Goal: Task Accomplishment & Management: Complete application form

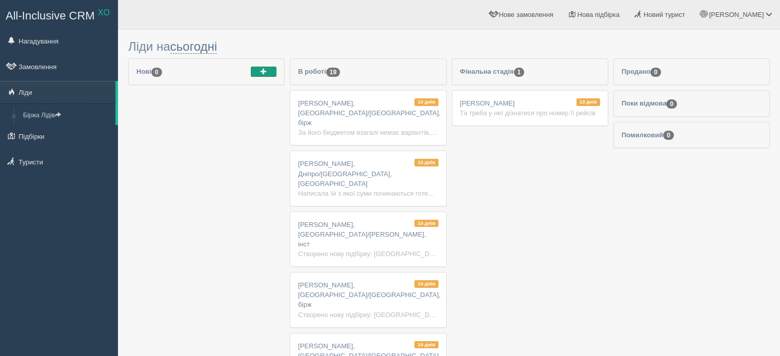
click at [265, 71] on span "button" at bounding box center [264, 71] width 6 height 6
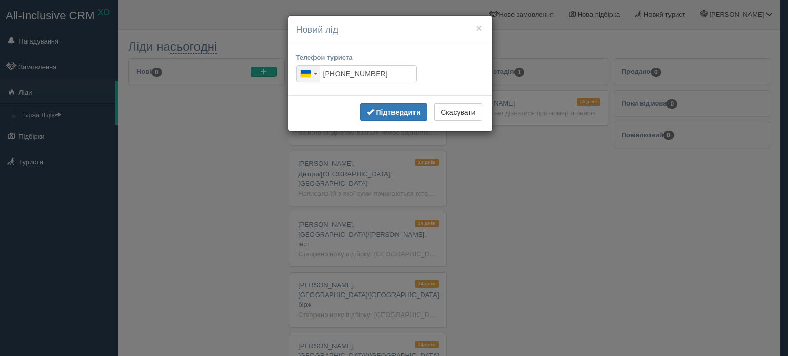
type input "+380 98 212 7279"
click at [403, 107] on button "Підтвердити" at bounding box center [393, 112] width 67 height 17
type input "+380 98 212 7279"
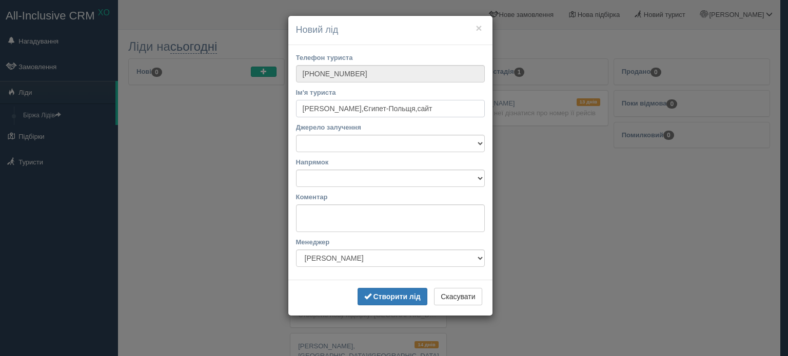
type input "Аліна,Єгипет-Польщя,сайт"
click at [423, 144] on select "Facebook Instagram Telegram TikTok Viber YouTube Біржа XO Веб-сайт Дзвінок З ву…" at bounding box center [390, 143] width 189 height 17
select select "50084"
click at [296, 135] on select "Facebook Instagram Telegram TikTok Viber YouTube Біржа XO Веб-сайт Дзвінок З ву…" at bounding box center [390, 143] width 189 height 17
click at [358, 178] on select "Автобусні тури Європою Автобусні тури Європою Албанія Болгарія Греція Грузія Ду…" at bounding box center [390, 178] width 189 height 17
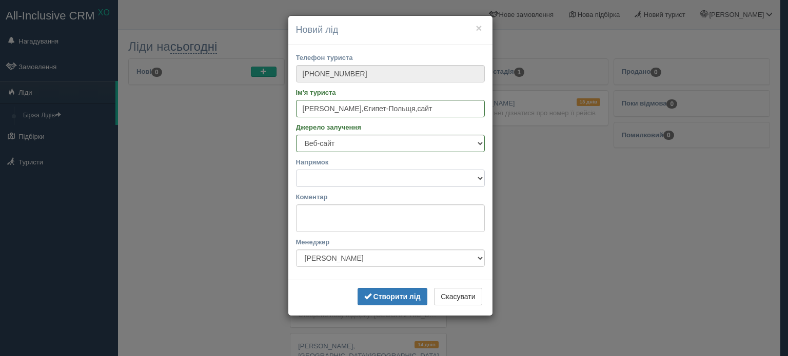
select select "31"
click at [296, 170] on select "Автобусні тури Європою Автобусні тури Європою Албанія Болгарія Греція Грузія Ду…" at bounding box center [390, 178] width 189 height 17
click at [332, 218] on textarea "Коментар" at bounding box center [390, 219] width 189 height 28
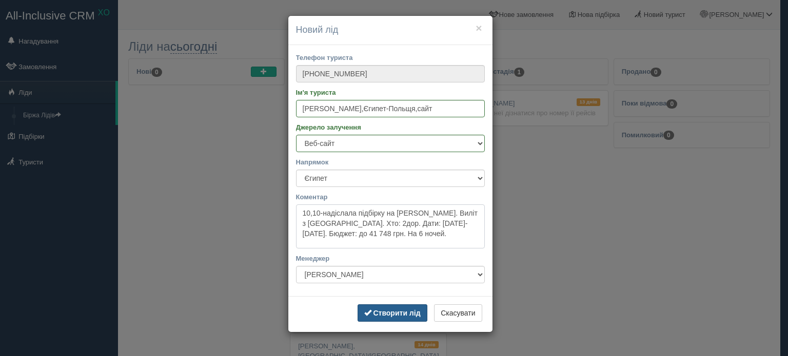
type textarea "10,10-надіслала підбірку на вайбер. Виліт з Польщі. Хто: 2дор. Дати: 9-11 листо…"
click at [392, 310] on b "Створити лід" at bounding box center [396, 313] width 47 height 8
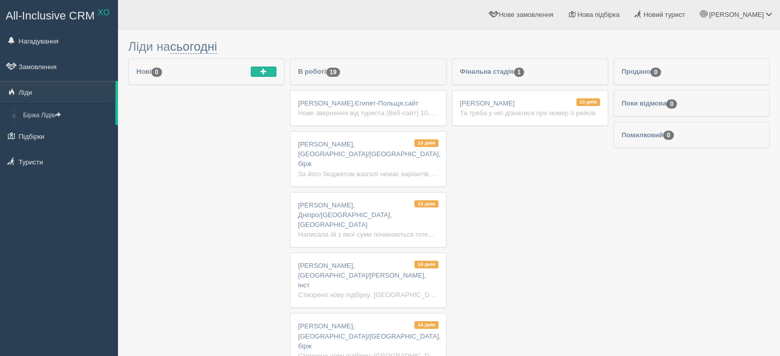
click at [591, 108] on div "Та треба у неї дізнатися про номер її рейсів" at bounding box center [530, 113] width 140 height 10
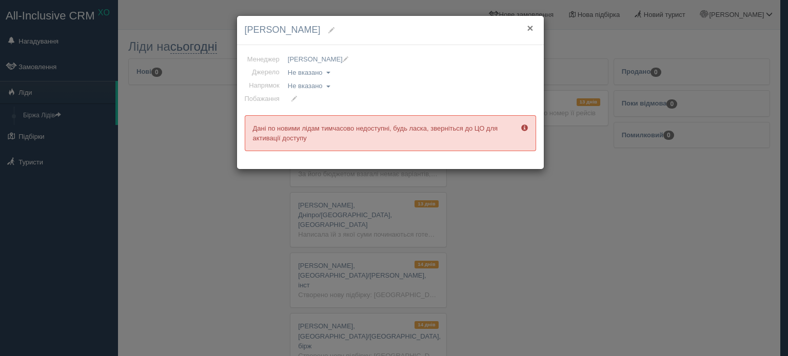
click at [529, 27] on button "×" at bounding box center [530, 28] width 6 height 11
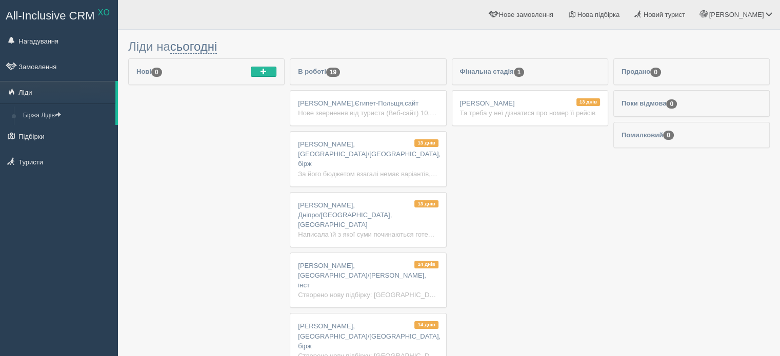
click at [471, 106] on span "[PERSON_NAME]" at bounding box center [487, 103] width 55 height 8
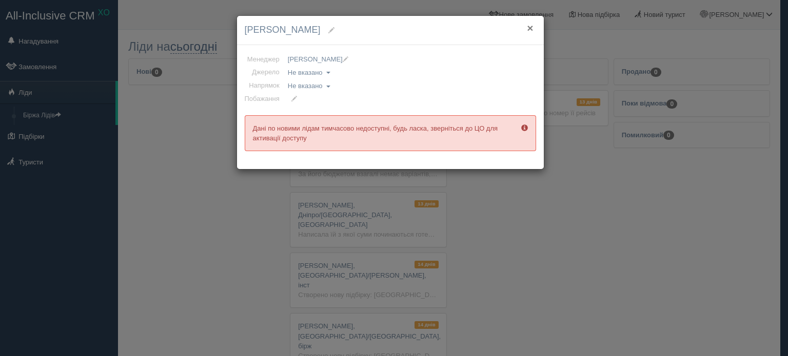
click at [532, 26] on button "×" at bounding box center [530, 28] width 6 height 11
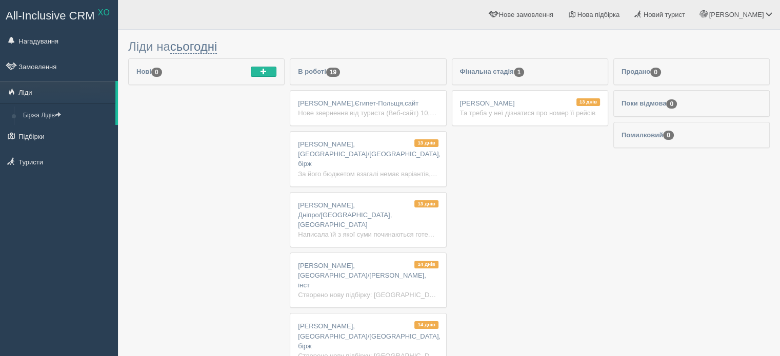
click at [402, 230] on div "Написала їй з якої суми починаються готелі, але вона сказала що готель не сподо…" at bounding box center [368, 235] width 140 height 10
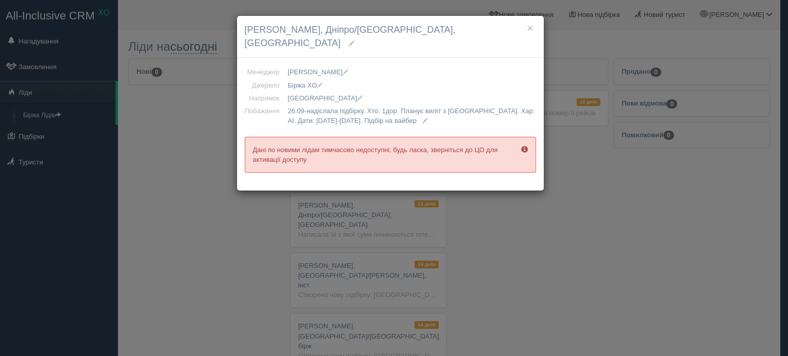
click at [478, 235] on div "× Світлана, Дніпро/Туреччина, бірж Менеджер Аліна Грінченко Виктория Путягина І…" at bounding box center [394, 178] width 788 height 356
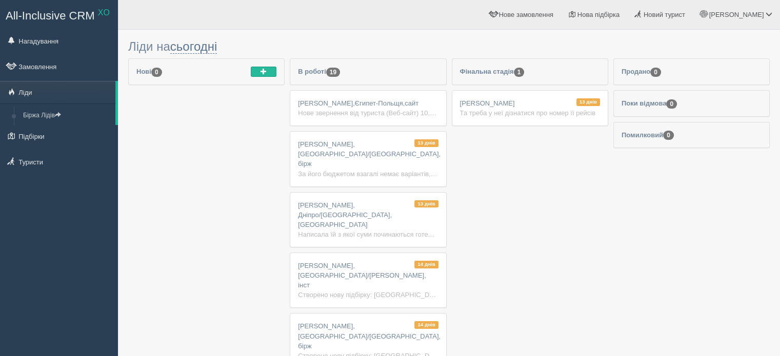
click at [382, 109] on div "Нове звернення від туриста (Веб-сайт) 10,10-надіслала підбірку на [GEOGRAPHIC_D…" at bounding box center [368, 113] width 140 height 10
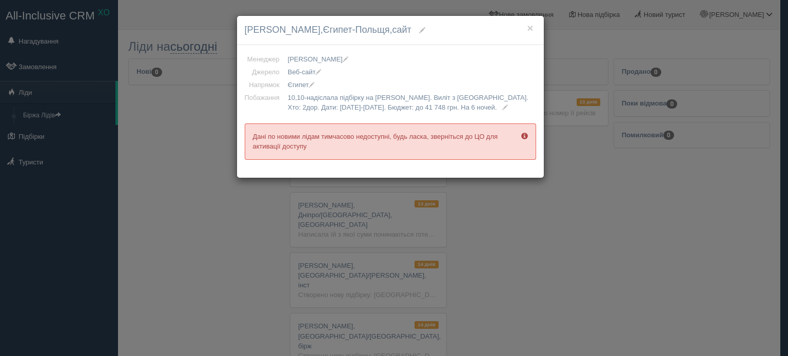
click at [149, 121] on div "× [PERSON_NAME],[GEOGRAPHIC_DATA],сайт Менеджер [PERSON_NAME] [PERSON_NAME] [PE…" at bounding box center [394, 178] width 788 height 356
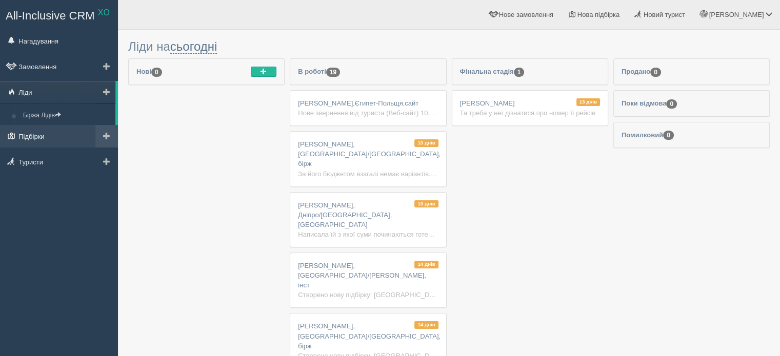
click at [43, 137] on link "Підбірки" at bounding box center [59, 136] width 118 height 23
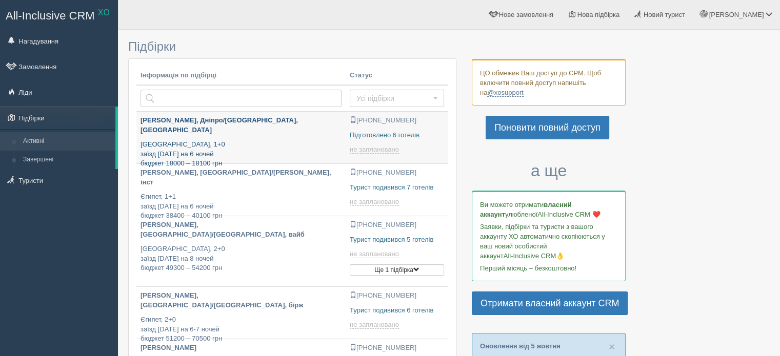
type input "2025-10-10 14:15"
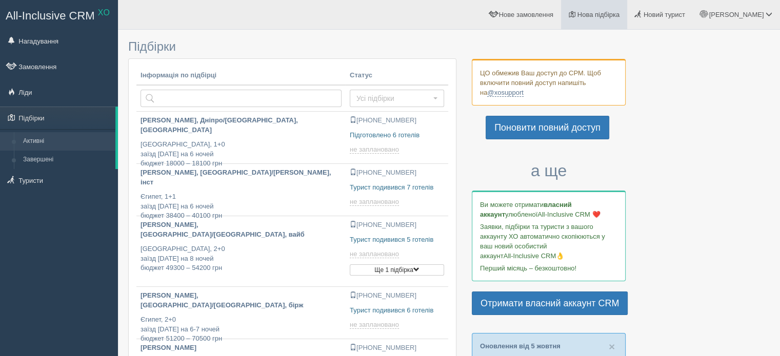
click at [627, 19] on link "Нова підбірка" at bounding box center [594, 14] width 66 height 29
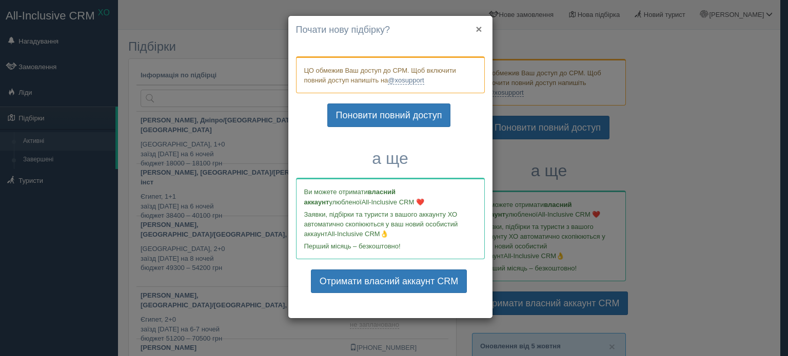
click at [478, 26] on button "×" at bounding box center [478, 29] width 6 height 11
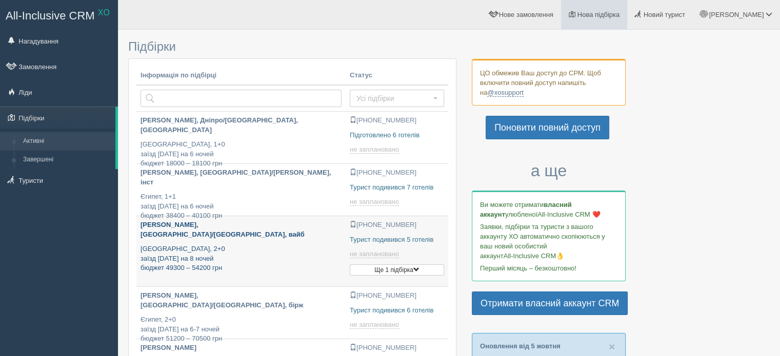
type input "2025-10-10 13:25"
type input "2025-10-10 16:35"
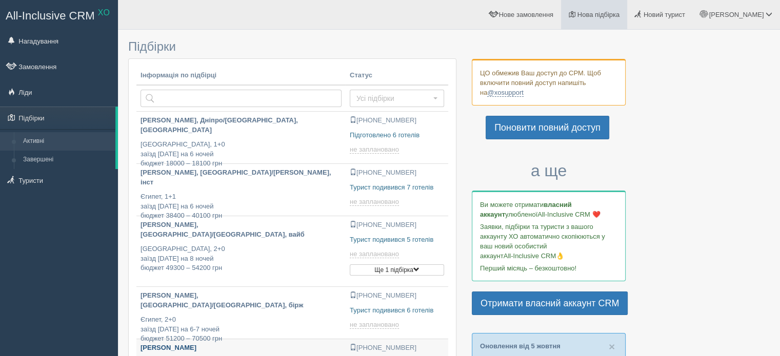
type input "2025-10-10 13:15"
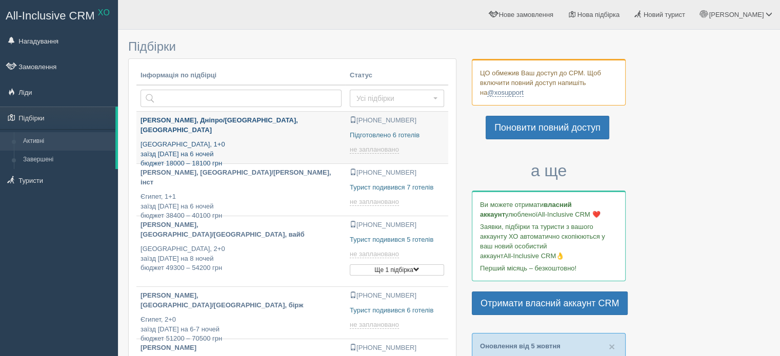
click at [178, 141] on p "Туреччина, 1+0 заїзд 2 жовтня на 6 ночей бюджет 18000 – 18100 грн" at bounding box center [241, 154] width 201 height 29
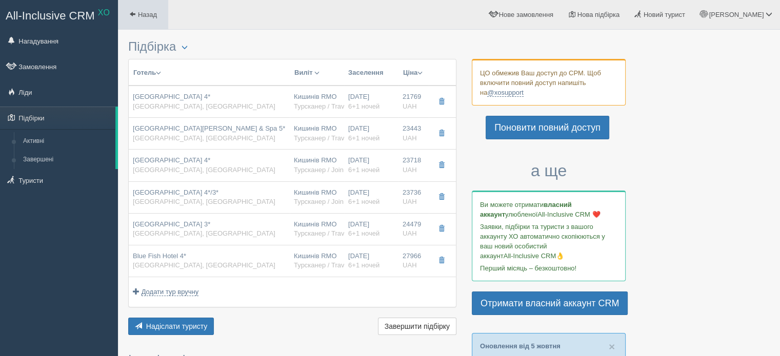
click at [143, 14] on span "Назад" at bounding box center [147, 15] width 19 height 8
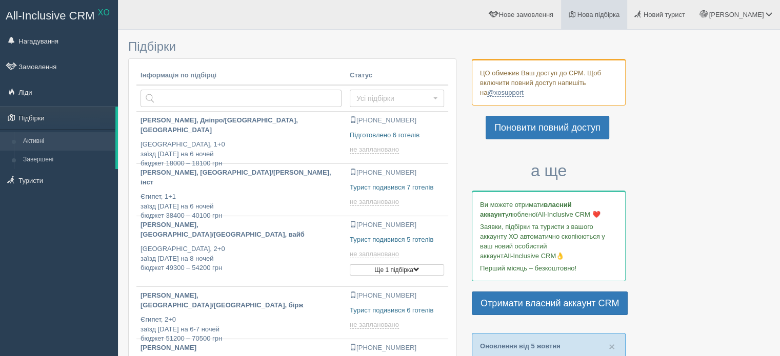
click at [620, 12] on span "Нова підбірка" at bounding box center [598, 15] width 43 height 8
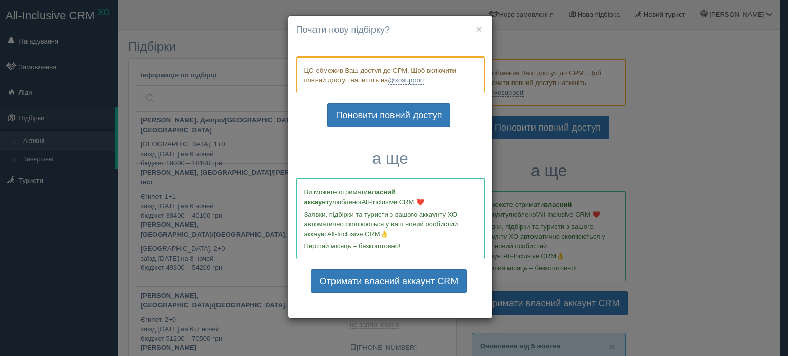
click at [122, 144] on div "× Почати нову підбірку? Додати готелі у нову підбірку? ЦО обмежив Ваш доступ до…" at bounding box center [394, 178] width 788 height 356
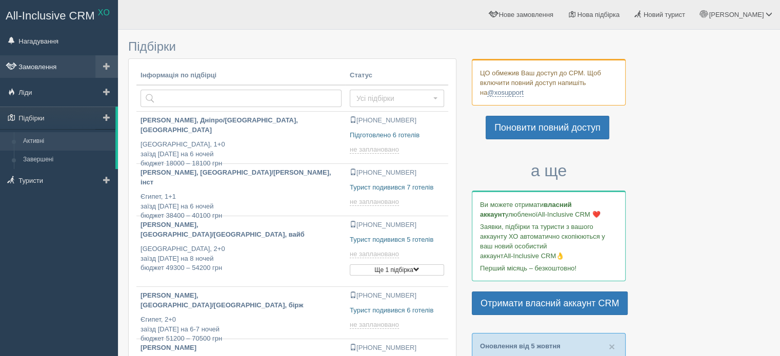
click at [34, 62] on link "Замовлення" at bounding box center [59, 66] width 118 height 23
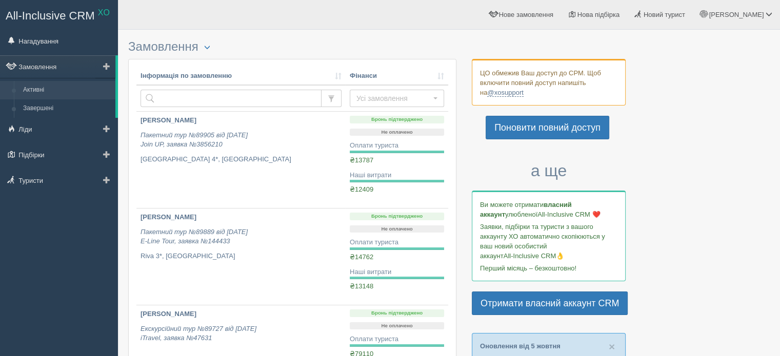
click at [39, 86] on link "Активні" at bounding box center [66, 90] width 97 height 18
click at [28, 129] on link "Ліди" at bounding box center [59, 129] width 118 height 23
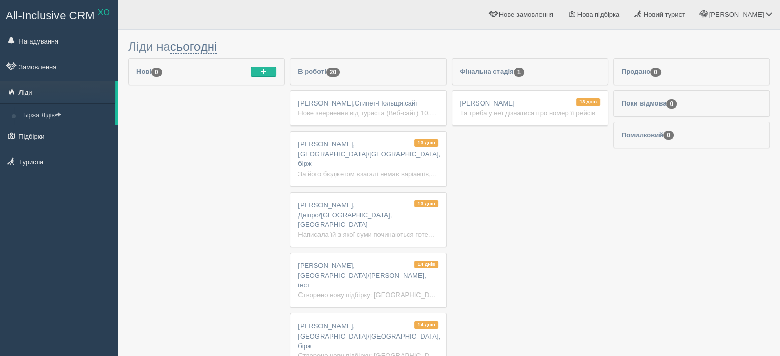
click at [336, 108] on div "Нове звернення від туриста (Веб-сайт) 10,10-надіслала підбірку на [GEOGRAPHIC_D…" at bounding box center [368, 113] width 140 height 10
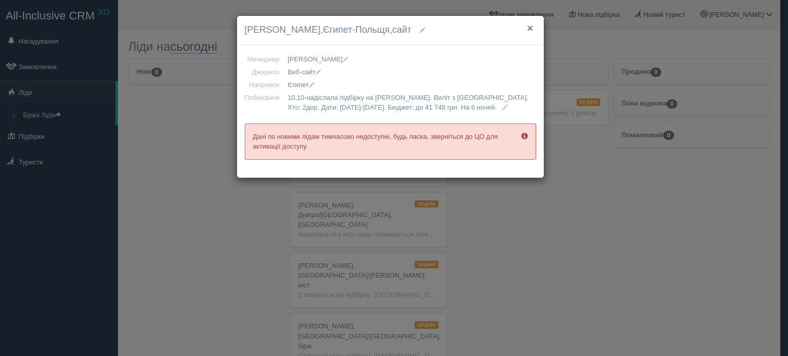
click at [530, 27] on button "×" at bounding box center [530, 28] width 6 height 11
